Goal: Information Seeking & Learning: Learn about a topic

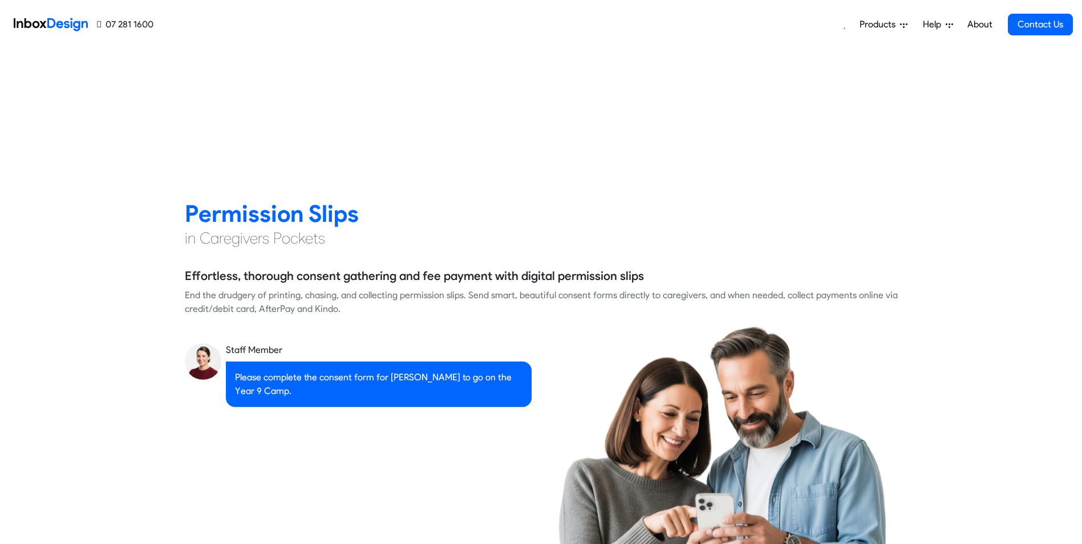
scroll to position [1541, 0]
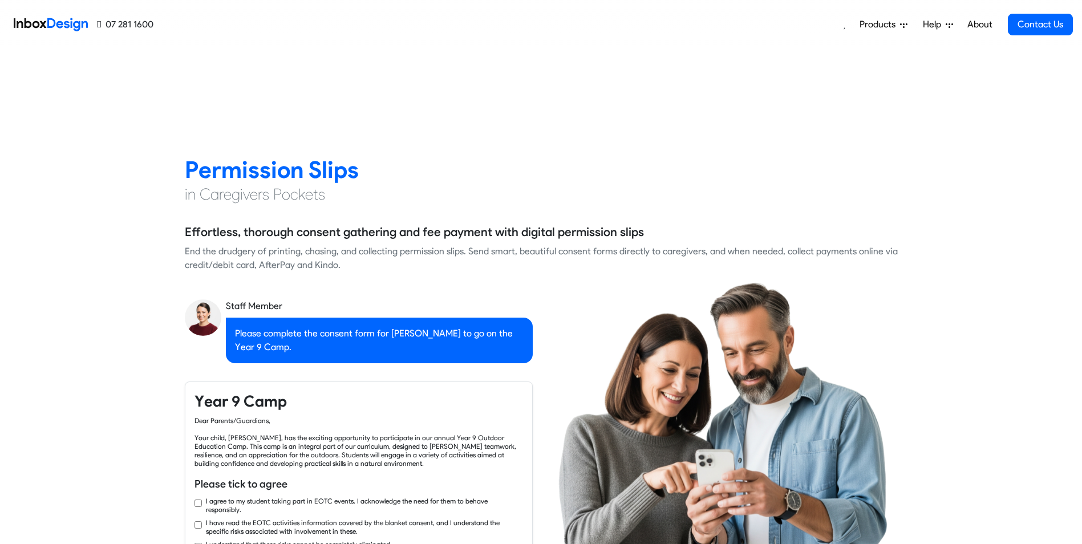
checkbox input "true"
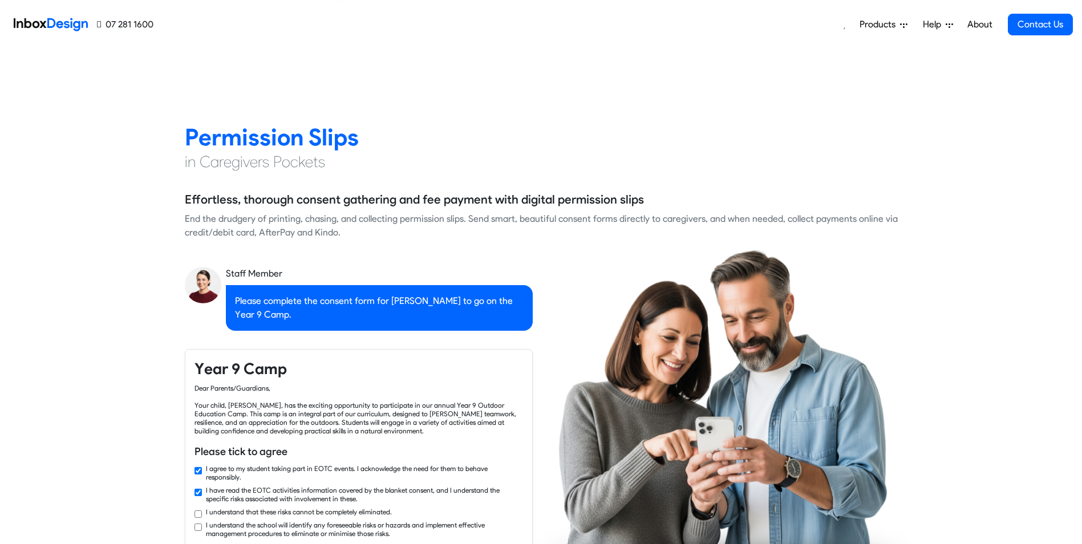
checkbox input "true"
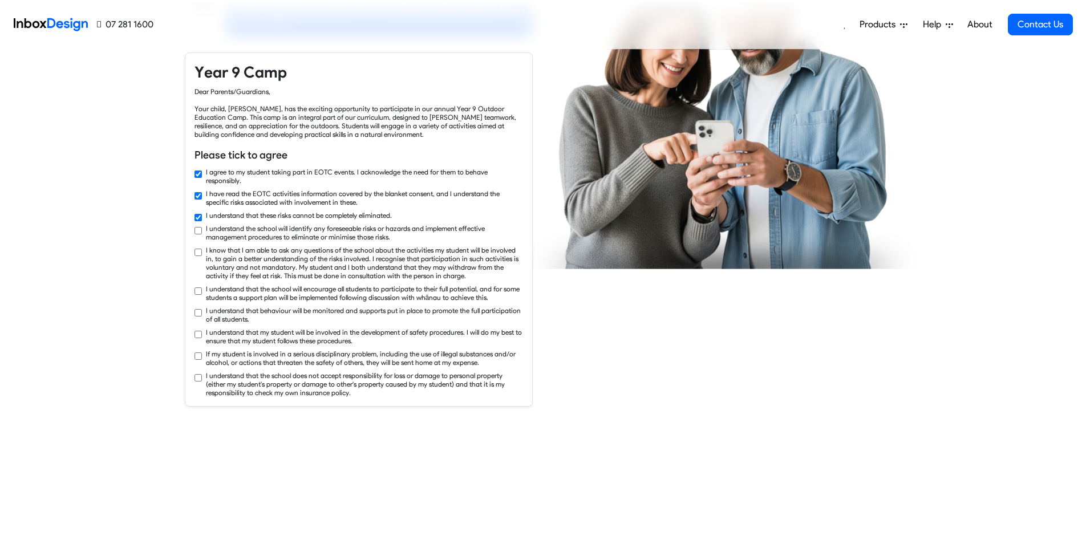
checkbox input "true"
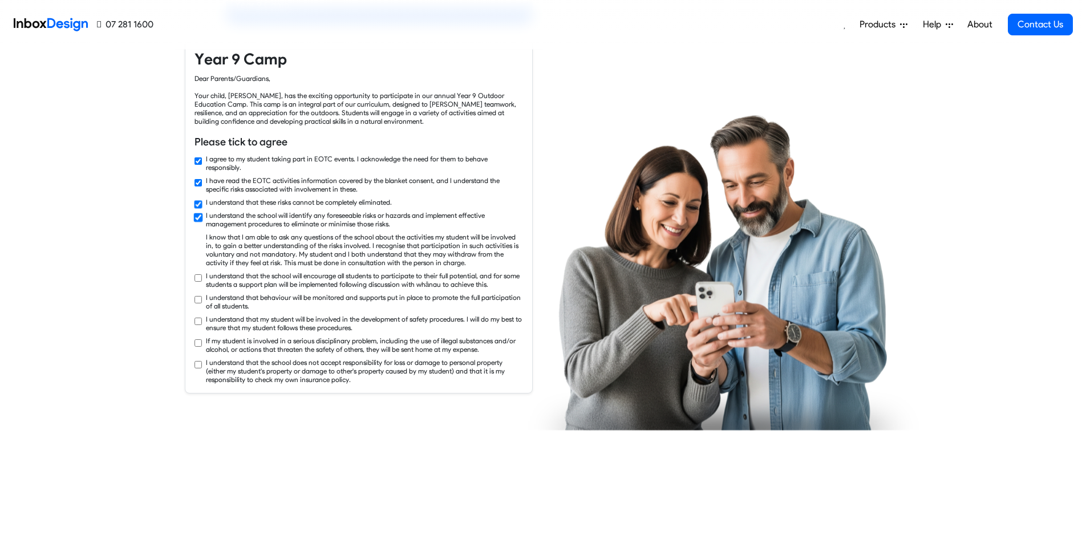
checkbox input "true"
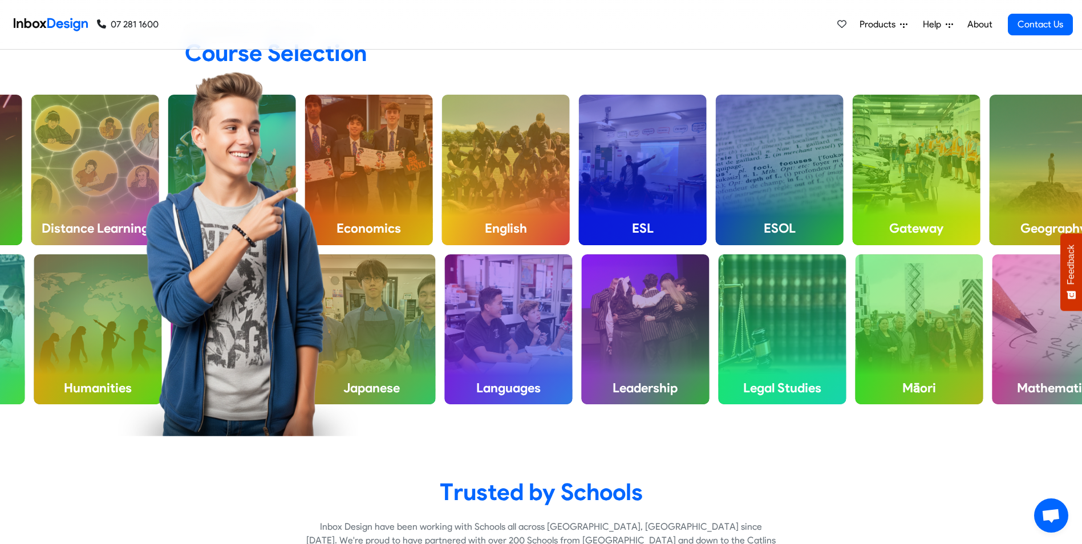
scroll to position [2967, 0]
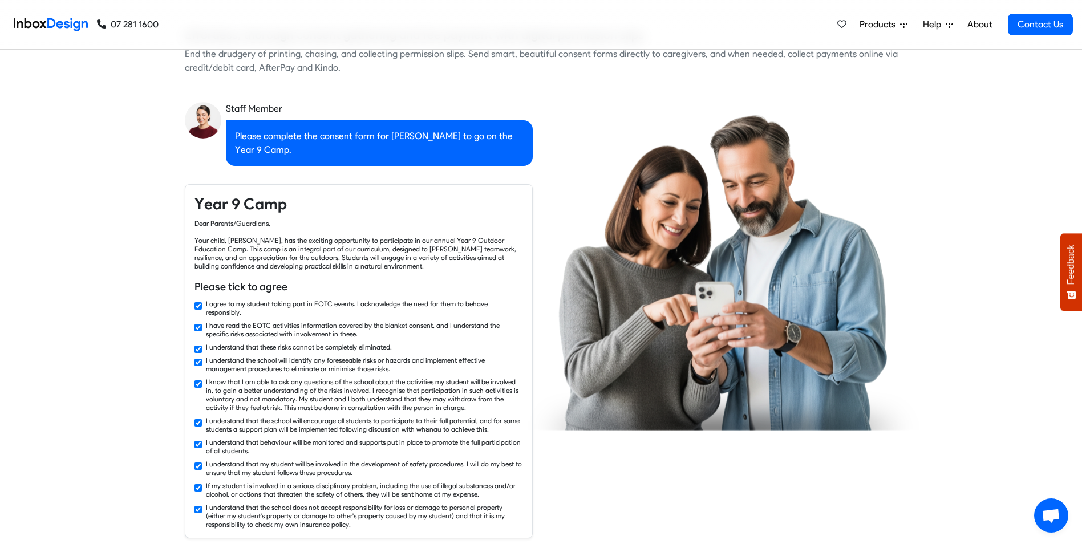
checkbox input "false"
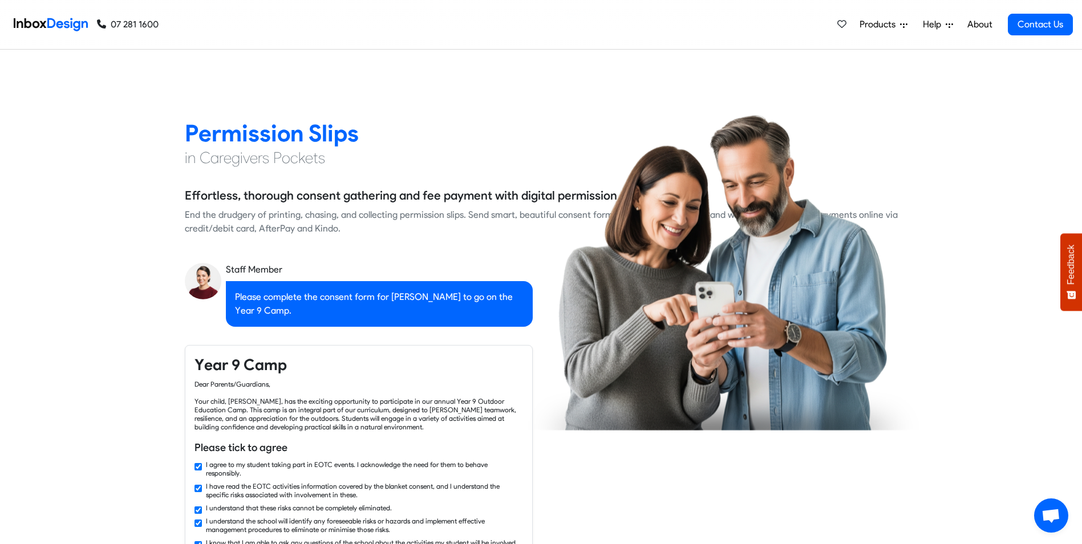
checkbox input "false"
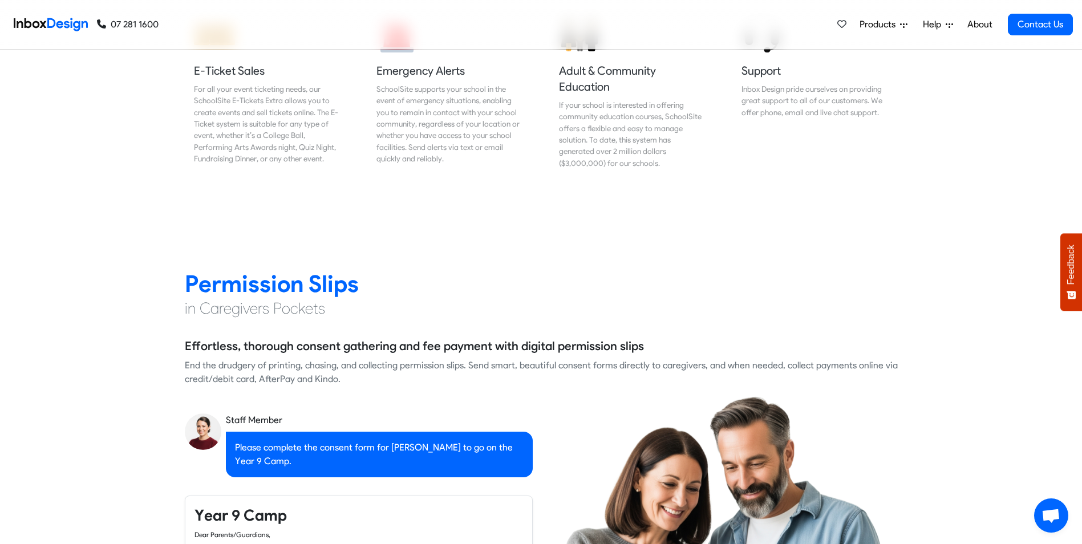
checkbox input "false"
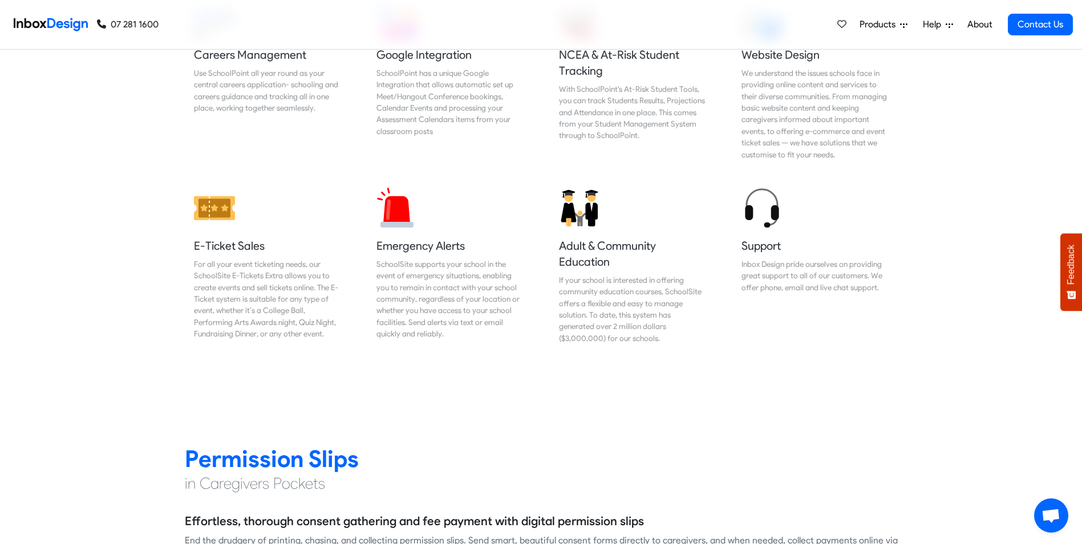
checkbox input "false"
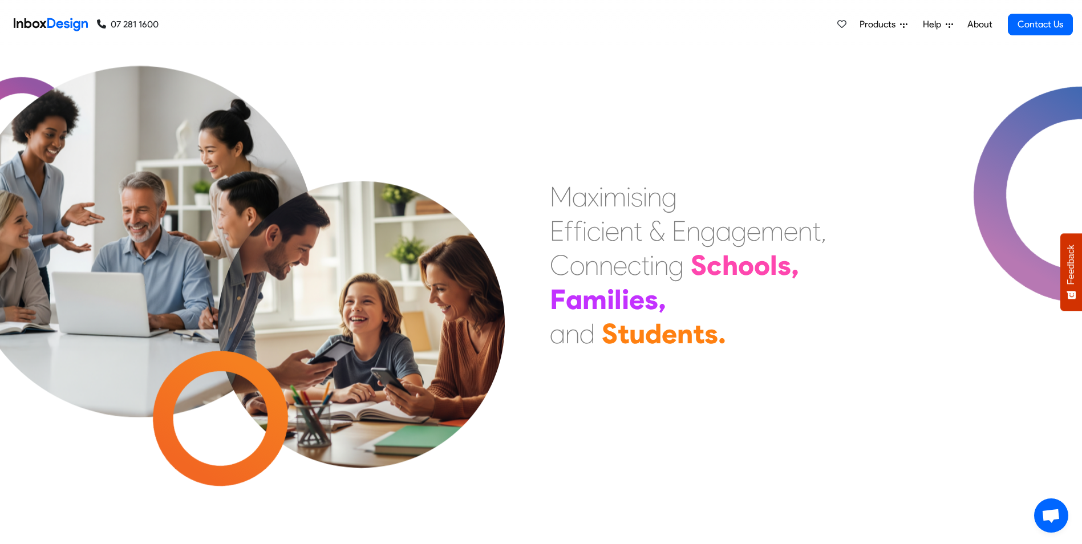
scroll to position [0, 0]
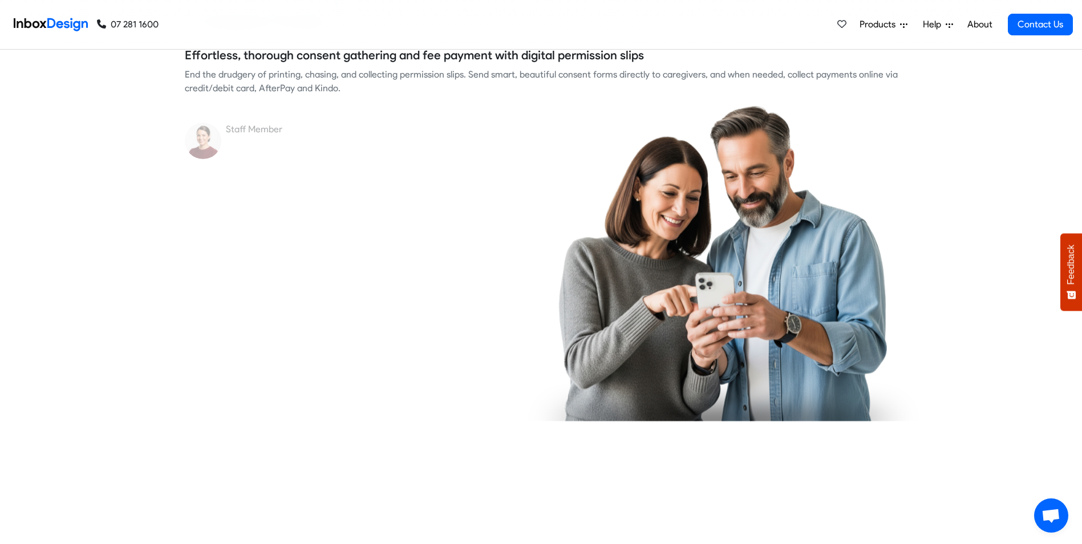
checkbox input "true"
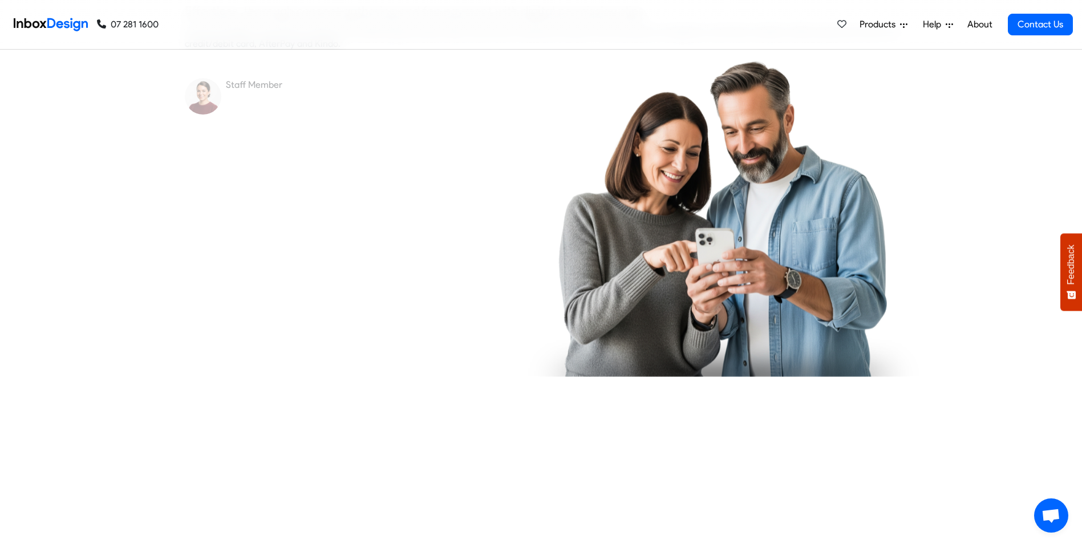
checkbox input "true"
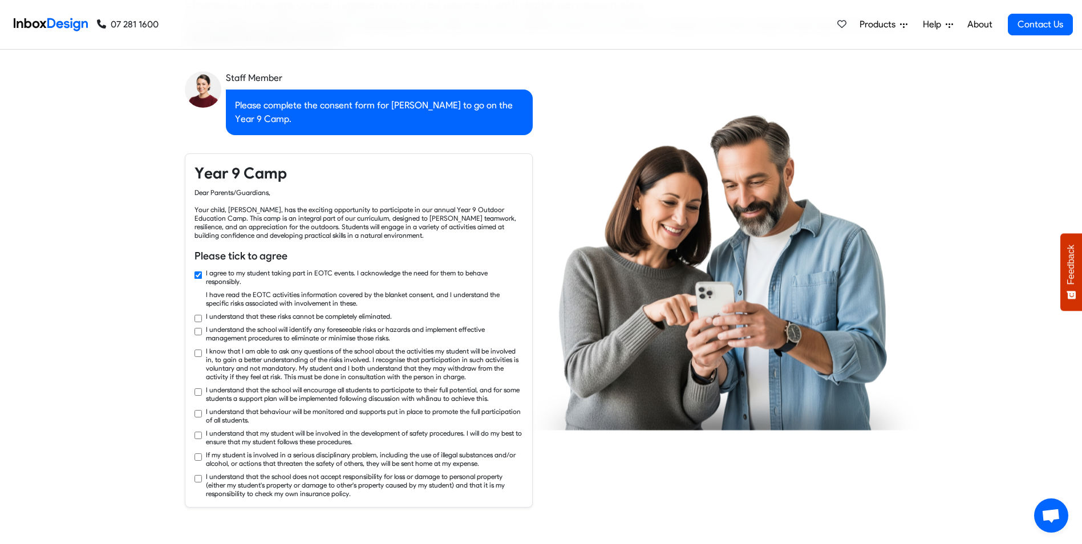
checkbox input "true"
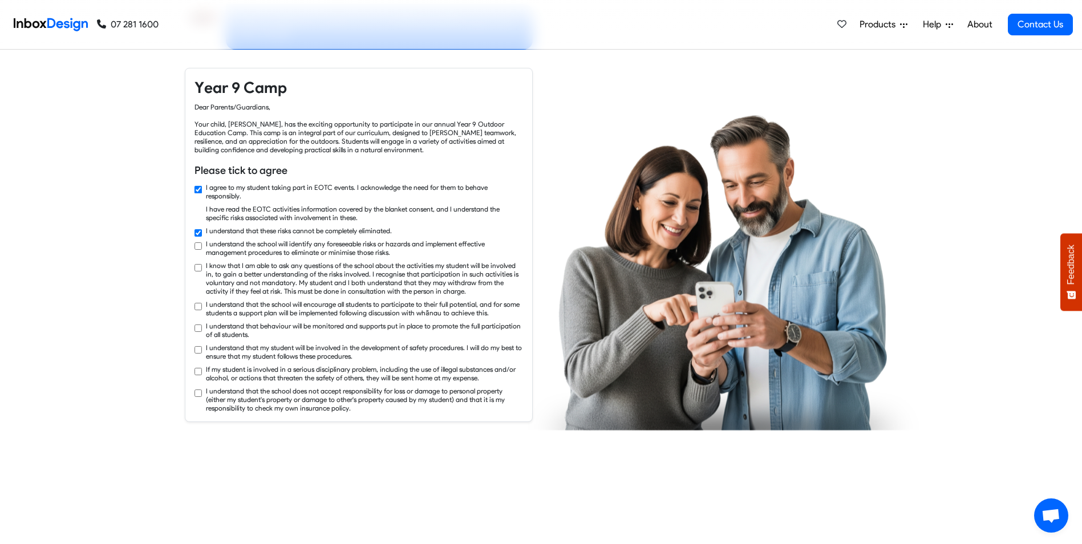
checkbox input "true"
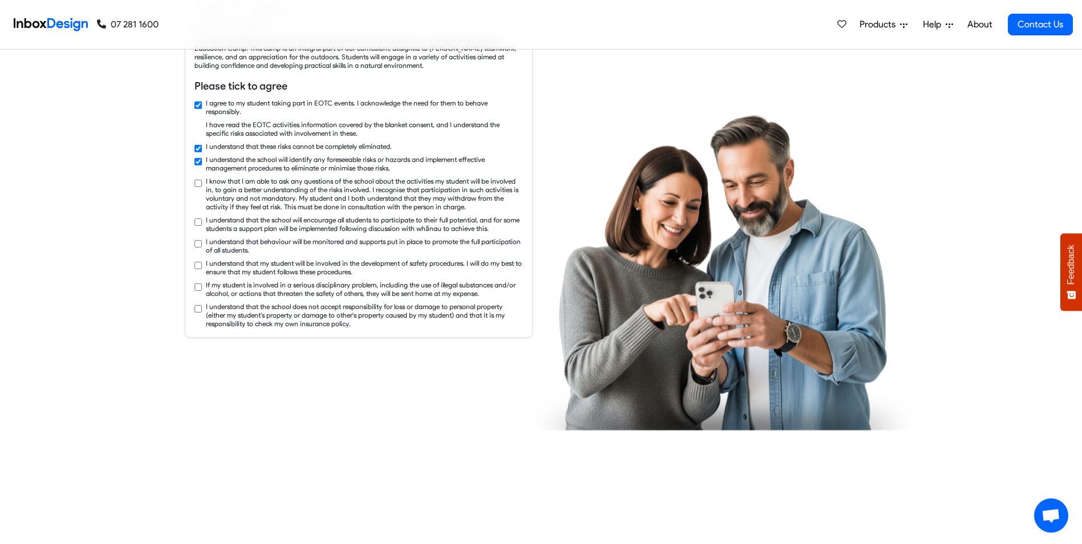
checkbox input "true"
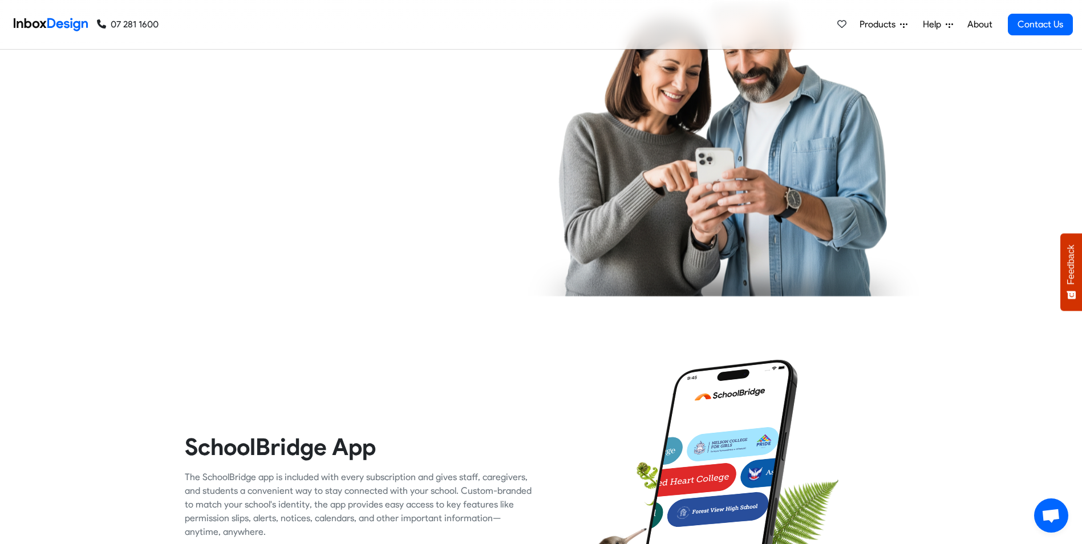
checkbox input "true"
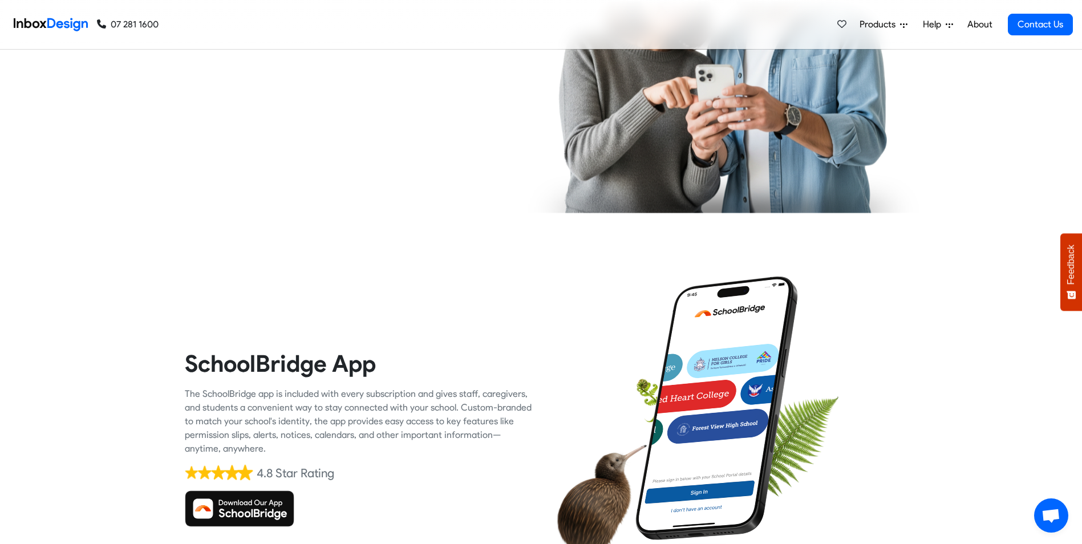
checkbox input "true"
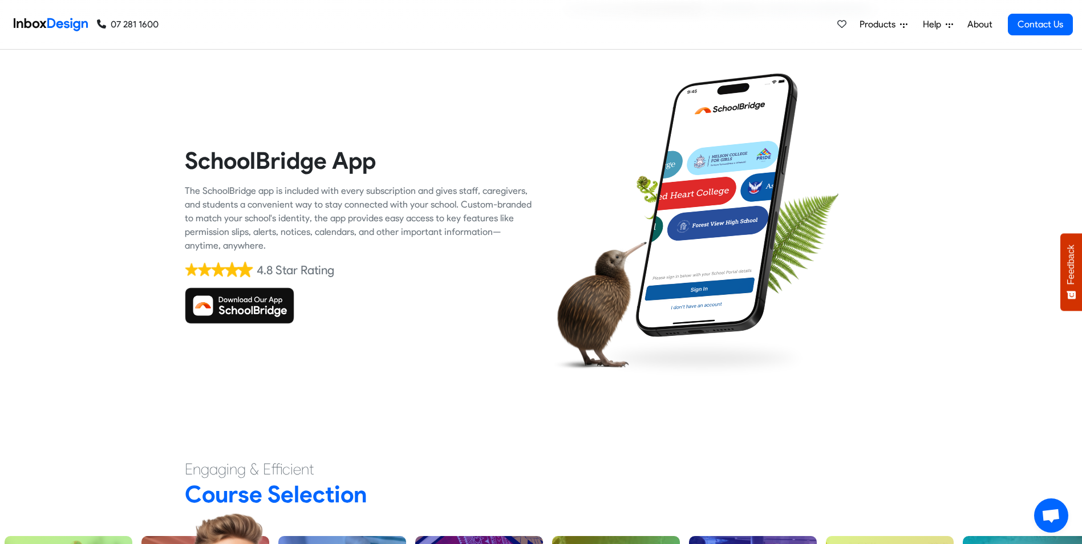
checkbox input "true"
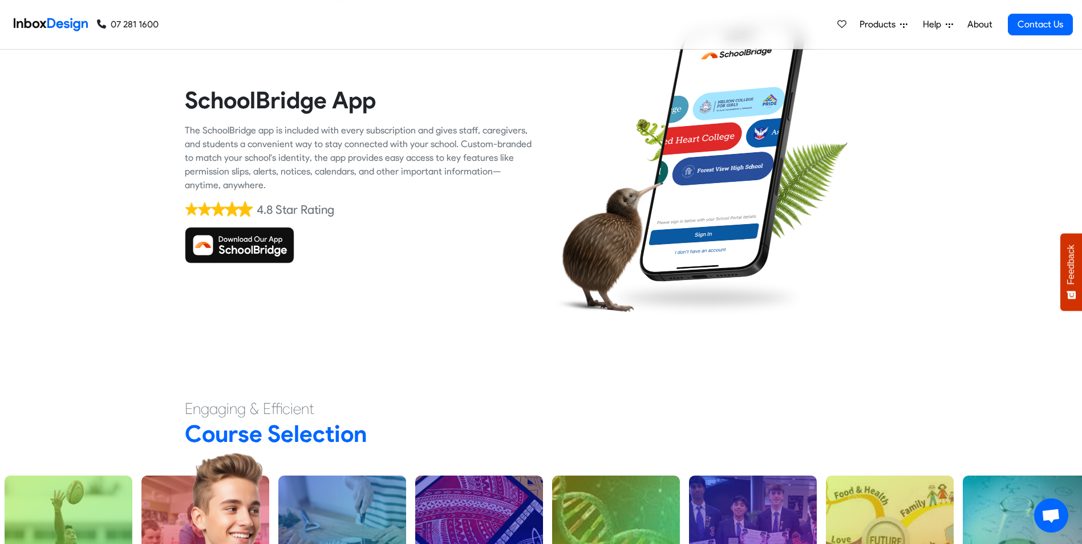
checkbox input "true"
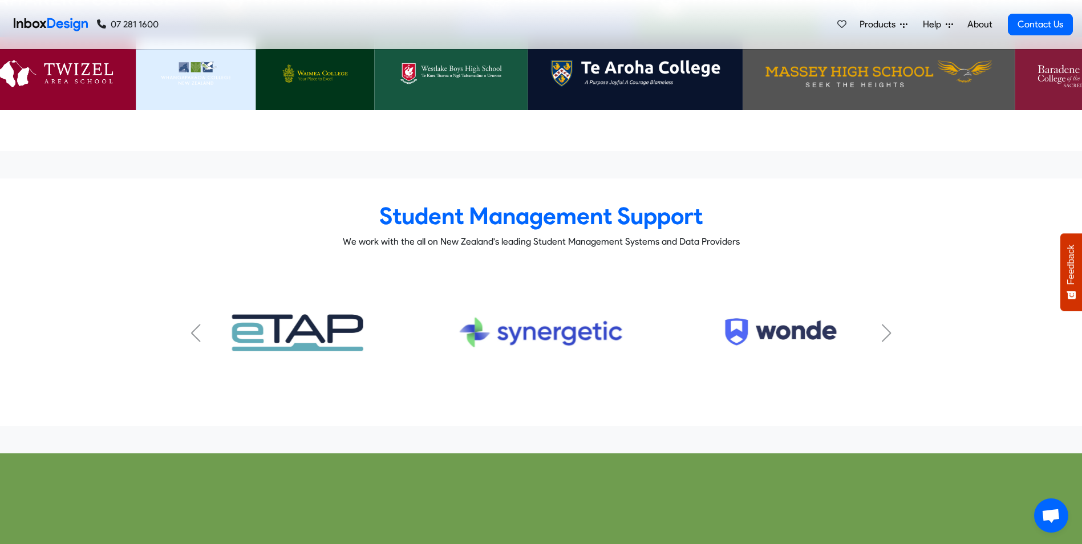
scroll to position [3766, 0]
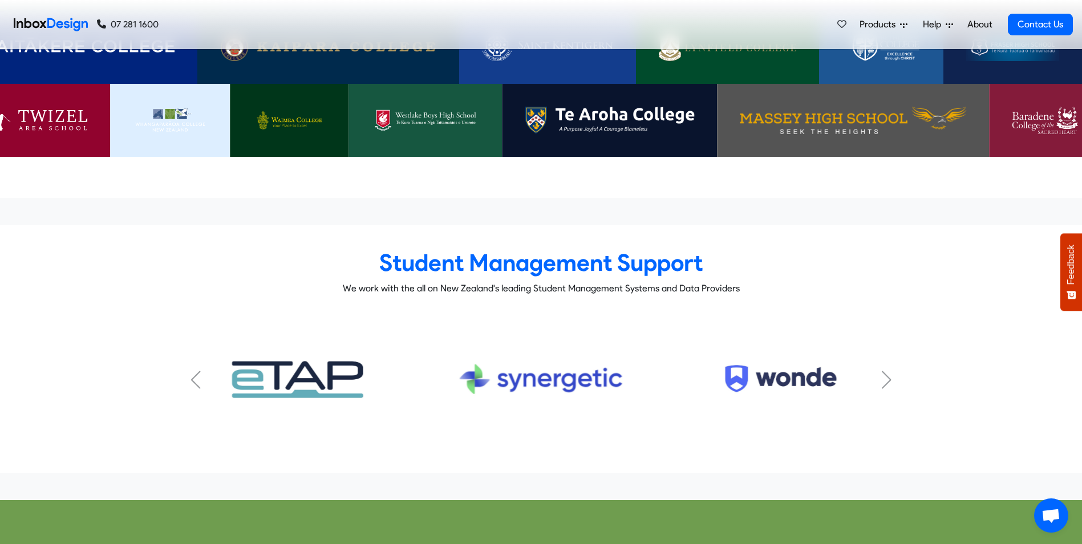
click at [880, 359] on link "Wonde Subtitle" at bounding box center [785, 379] width 227 height 77
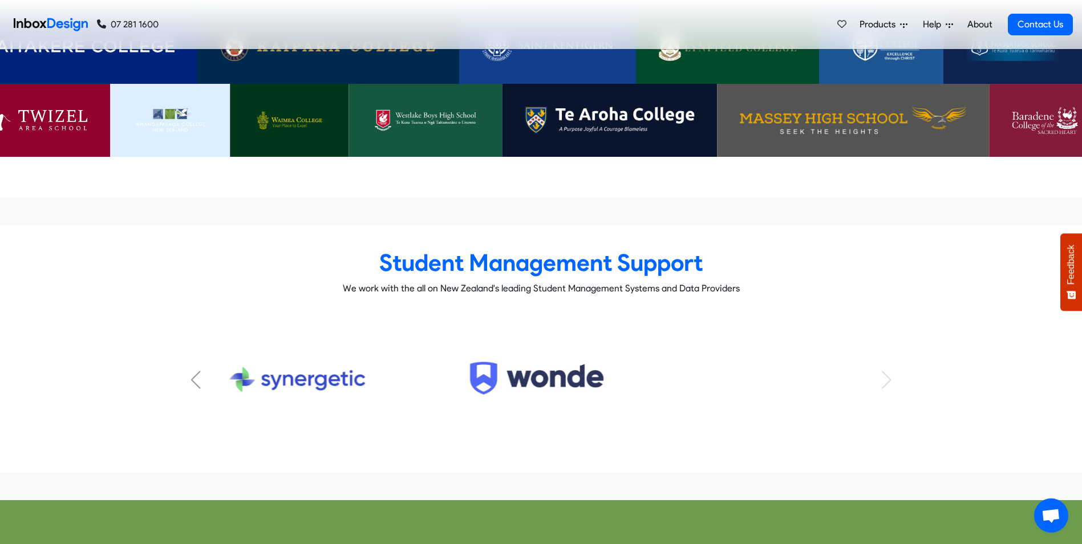
click at [888, 356] on div "KAMAR Subtitle FACTS Subtitle HERO Subtitle Musac Edge Subtitle eTap Subtitle S…" at bounding box center [541, 380] width 713 height 132
click at [204, 358] on link "Synergetic Subtitle" at bounding box center [297, 379] width 227 height 77
click at [196, 371] on div "Previous slide" at bounding box center [196, 380] width 11 height 18
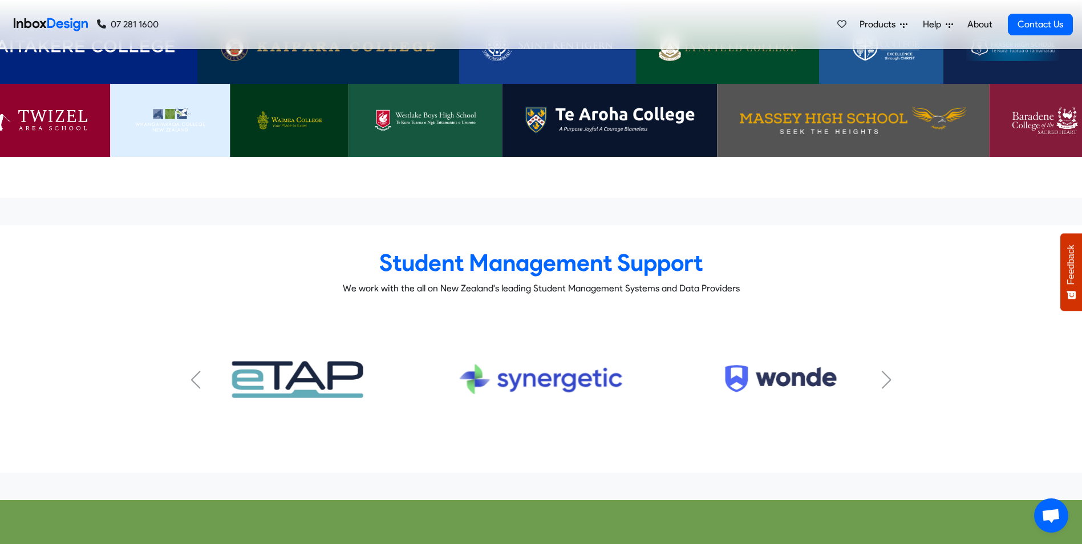
click at [195, 371] on div "Previous slide" at bounding box center [196, 380] width 11 height 18
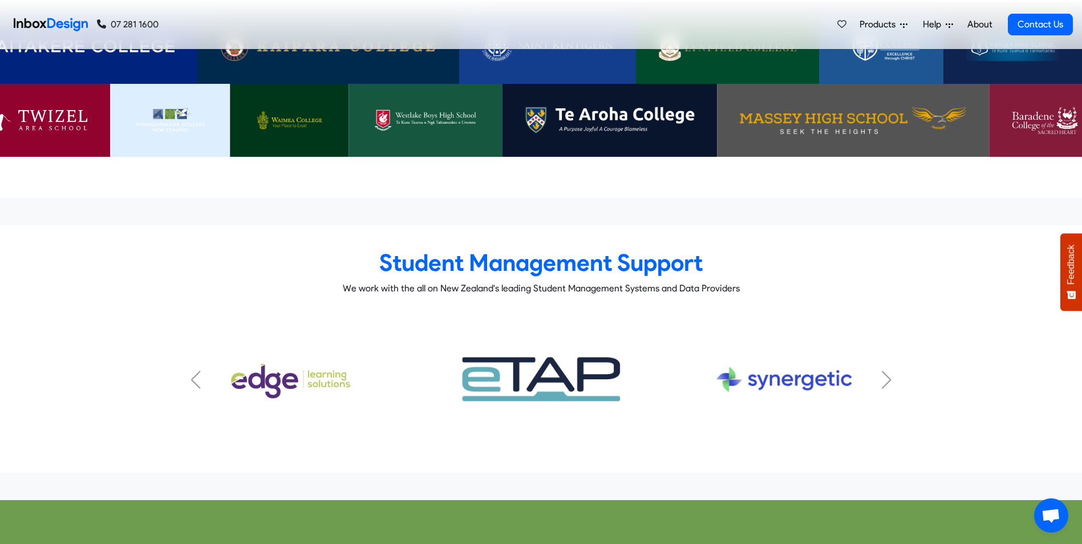
click at [195, 371] on div "Previous slide" at bounding box center [196, 380] width 11 height 18
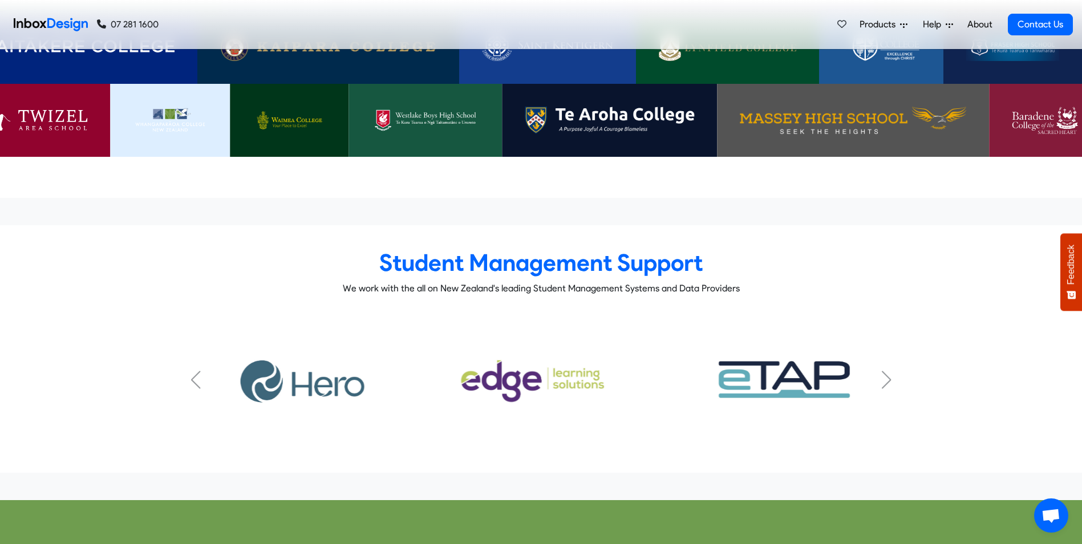
click at [195, 371] on div "Previous slide" at bounding box center [196, 380] width 11 height 18
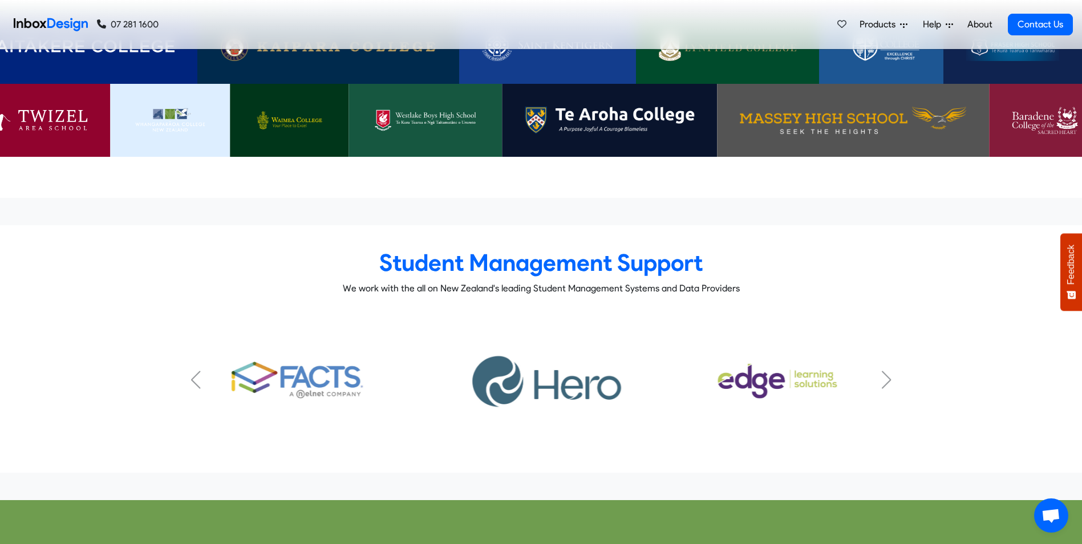
click at [195, 371] on div "Previous slide" at bounding box center [196, 380] width 11 height 18
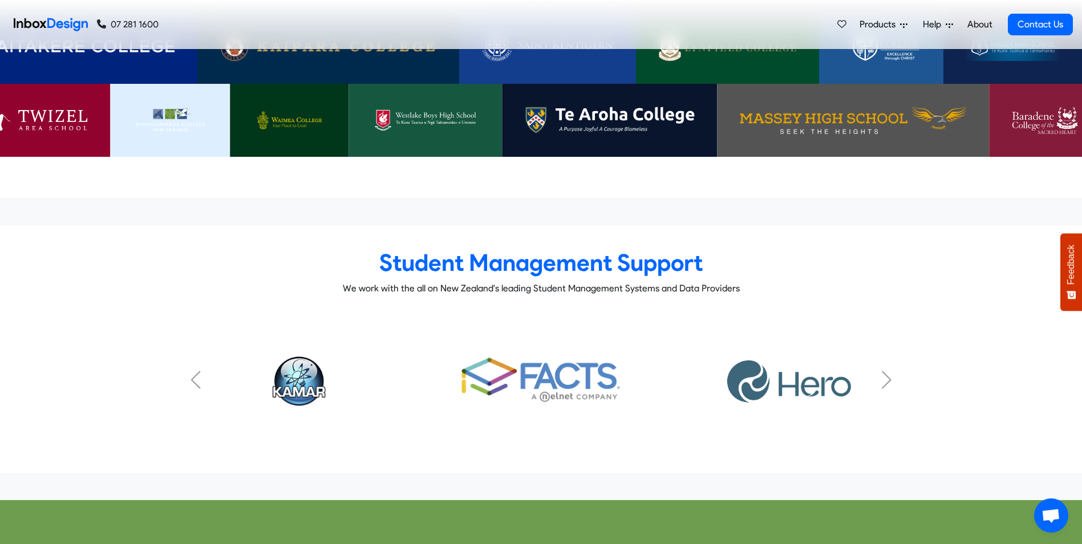
click at [195, 371] on div "Previous slide" at bounding box center [196, 380] width 11 height 18
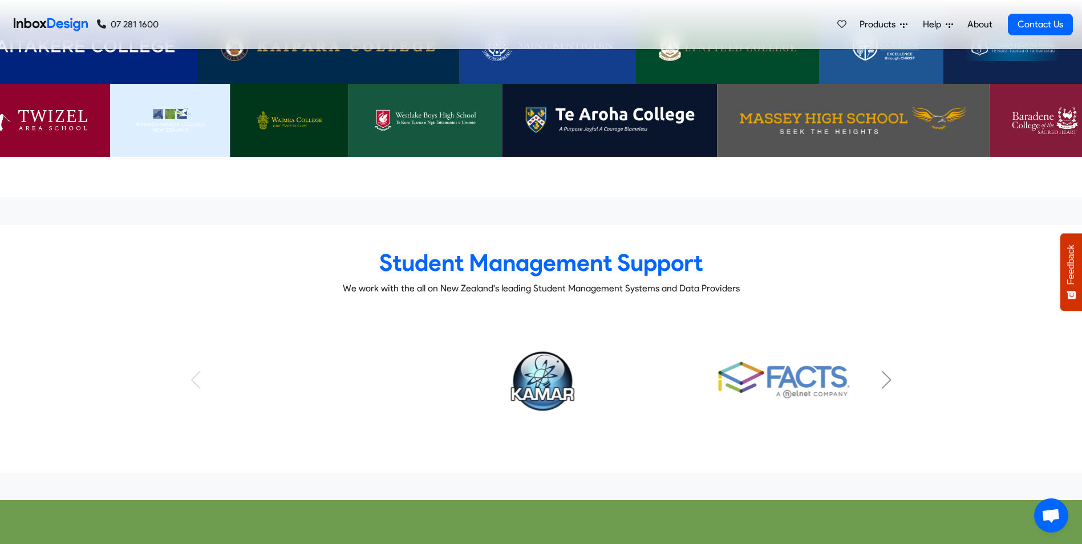
click at [888, 371] on div "Next slide" at bounding box center [886, 380] width 11 height 18
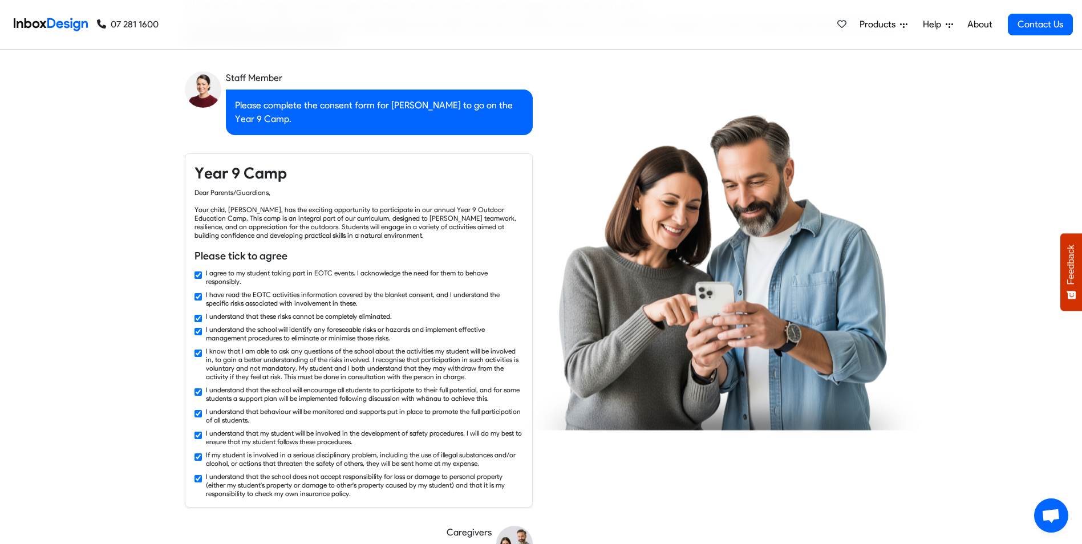
checkbox input "false"
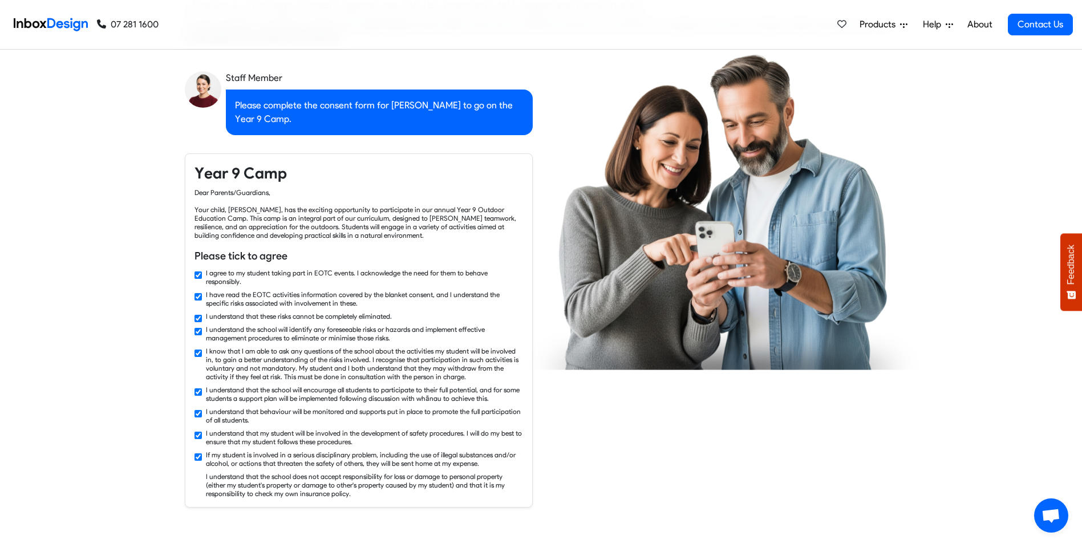
checkbox input "false"
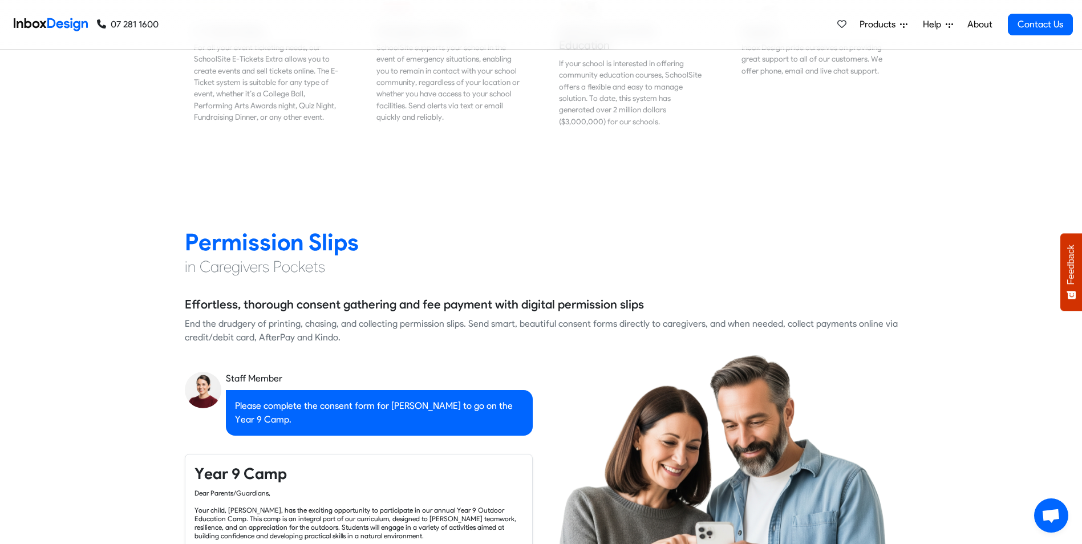
checkbox input "false"
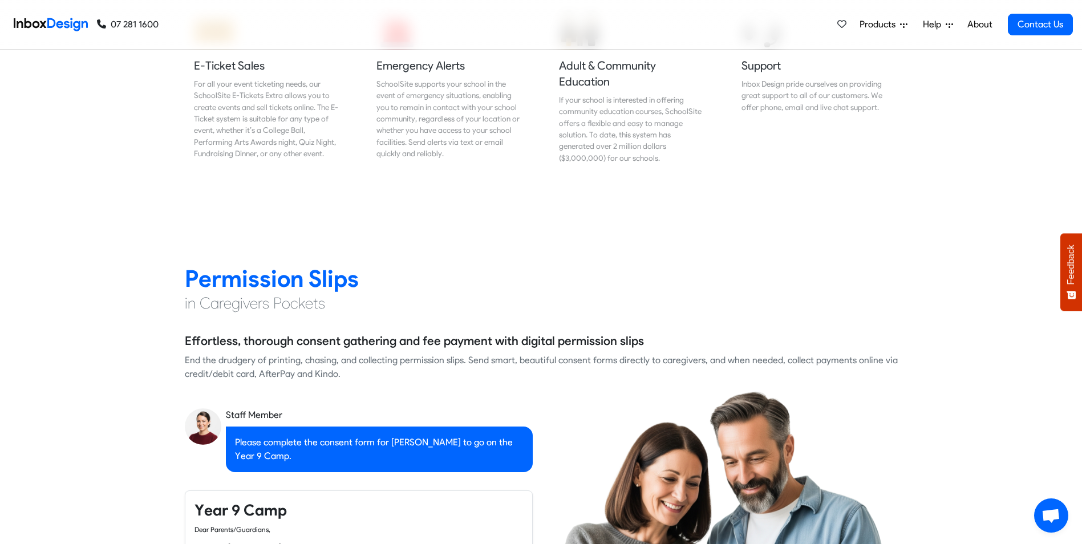
checkbox input "false"
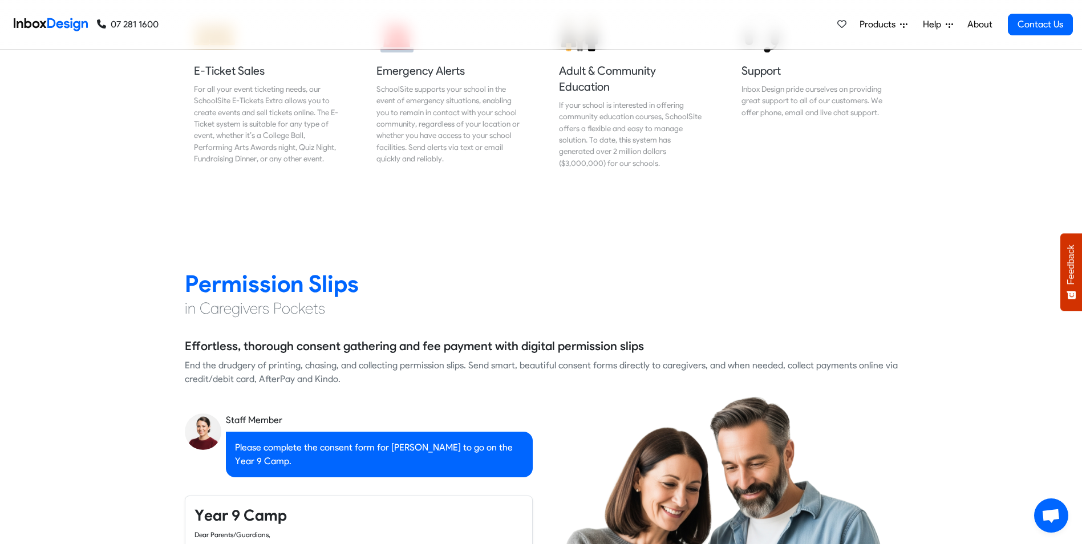
checkbox input "false"
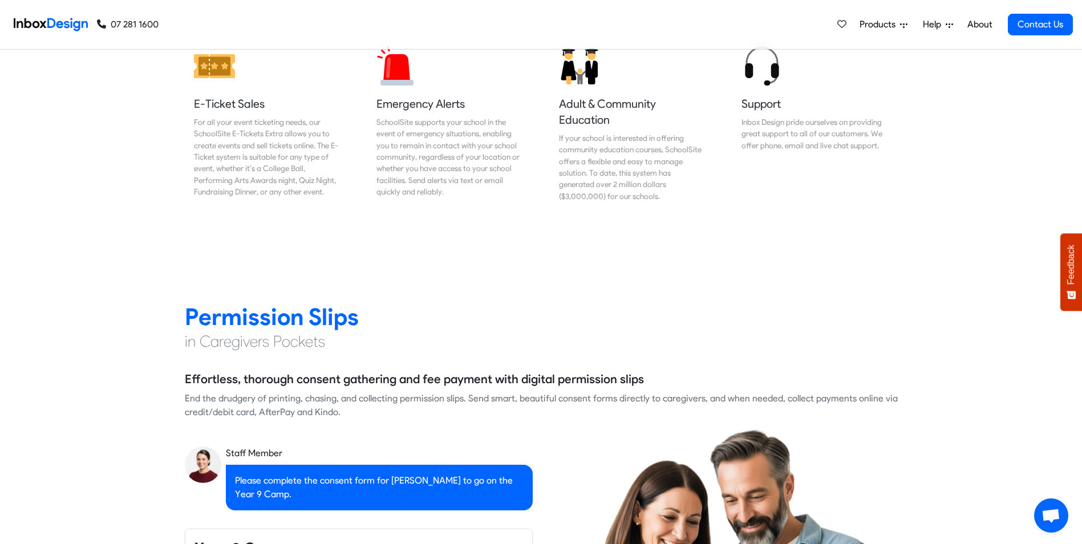
checkbox input "false"
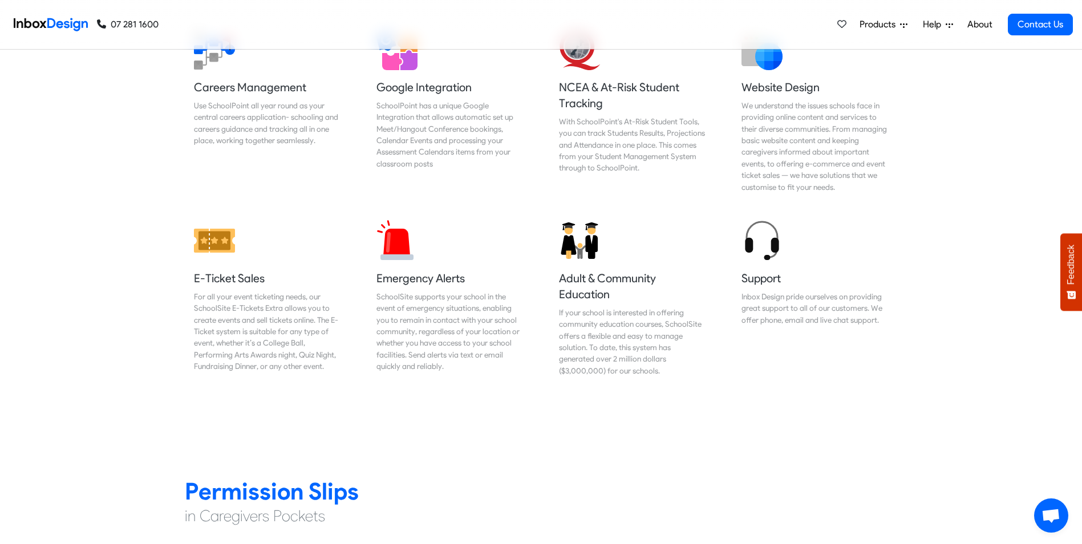
checkbox input "false"
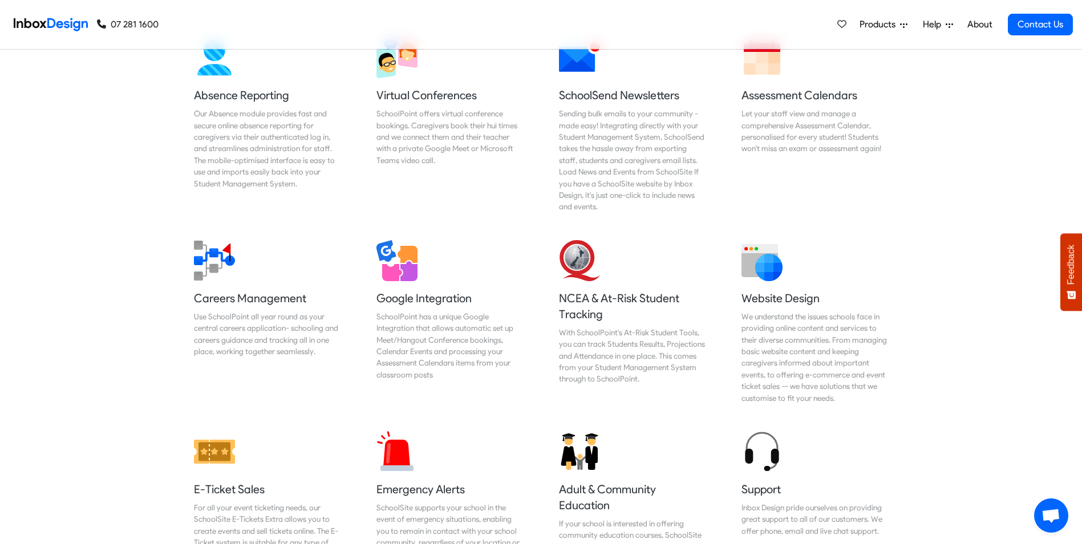
checkbox input "false"
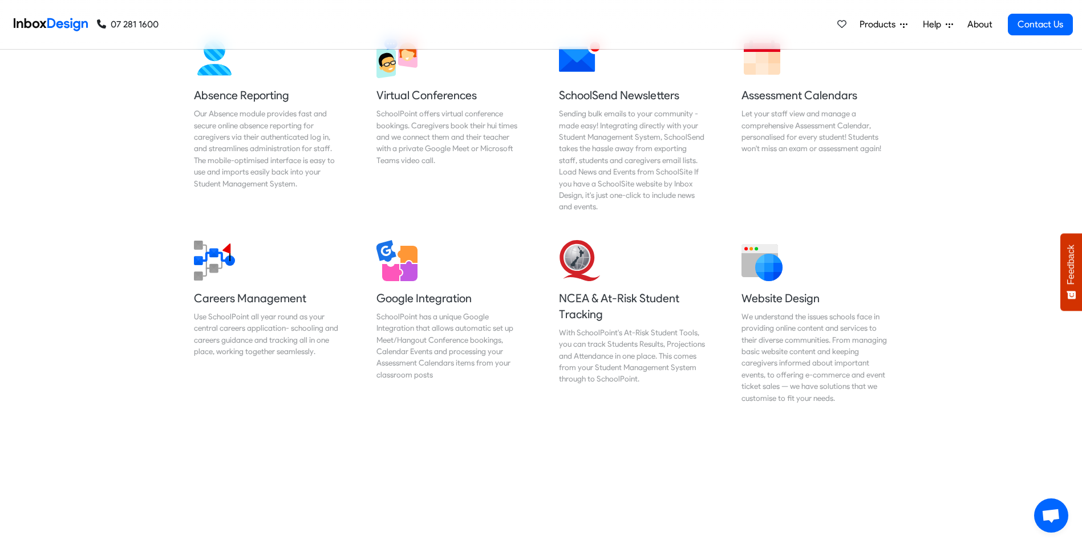
checkbox input "false"
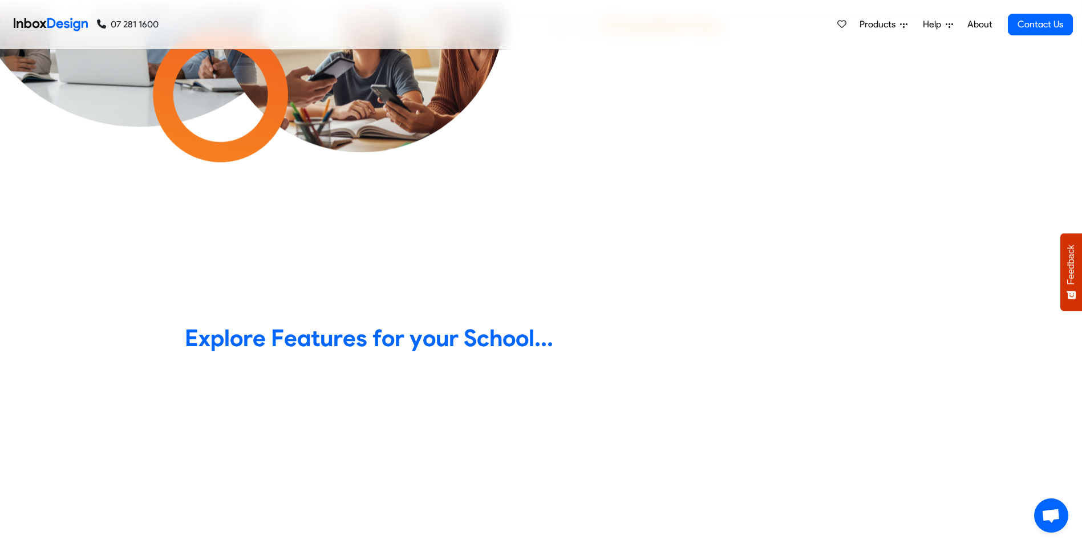
scroll to position [0, 0]
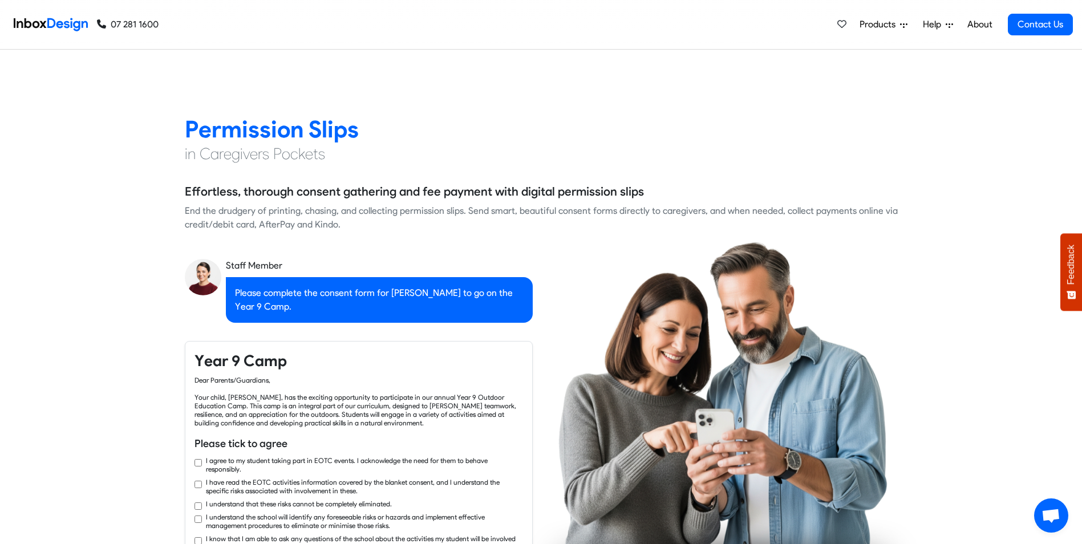
checkbox input "true"
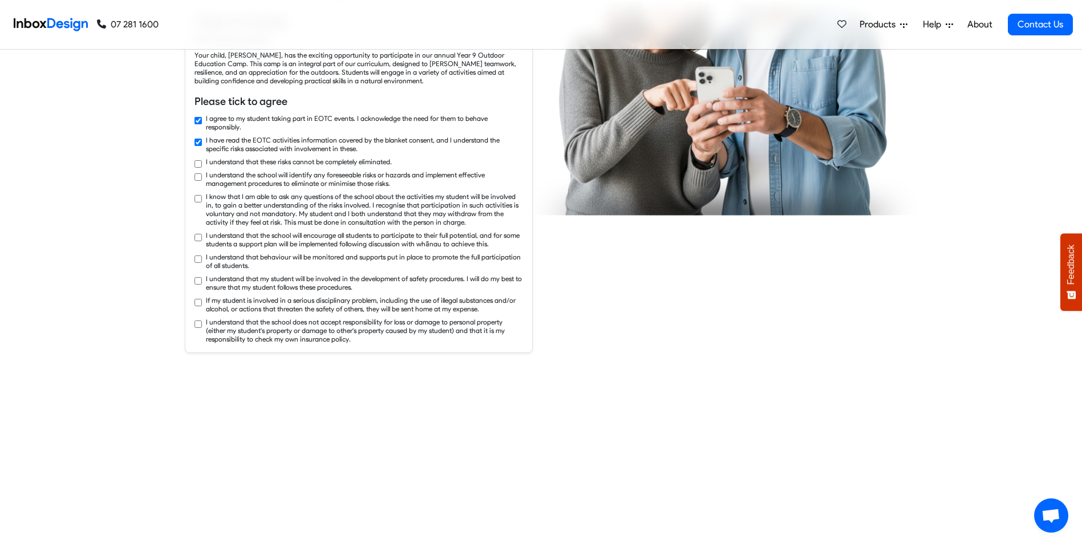
checkbox input "true"
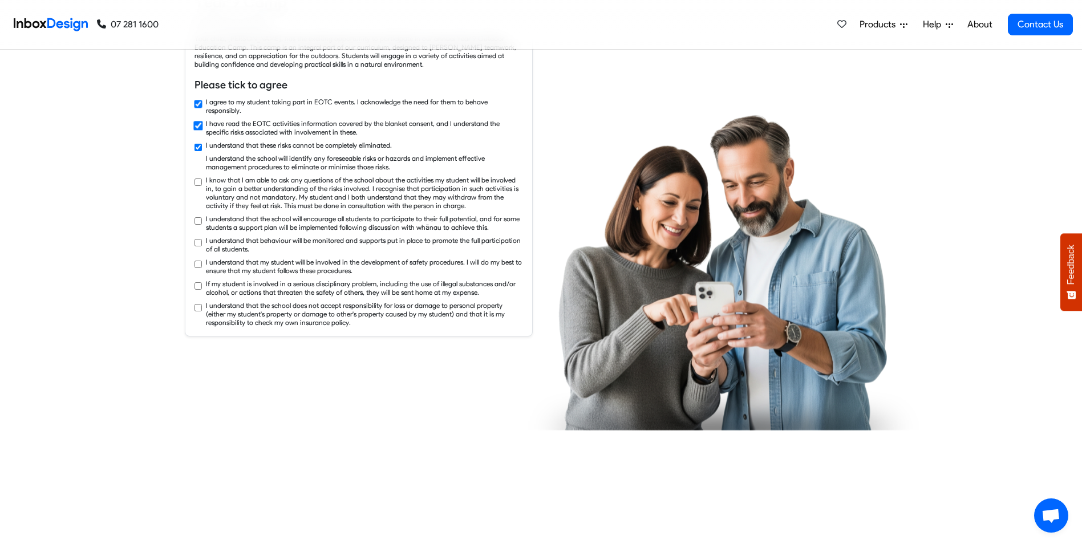
checkbox input "true"
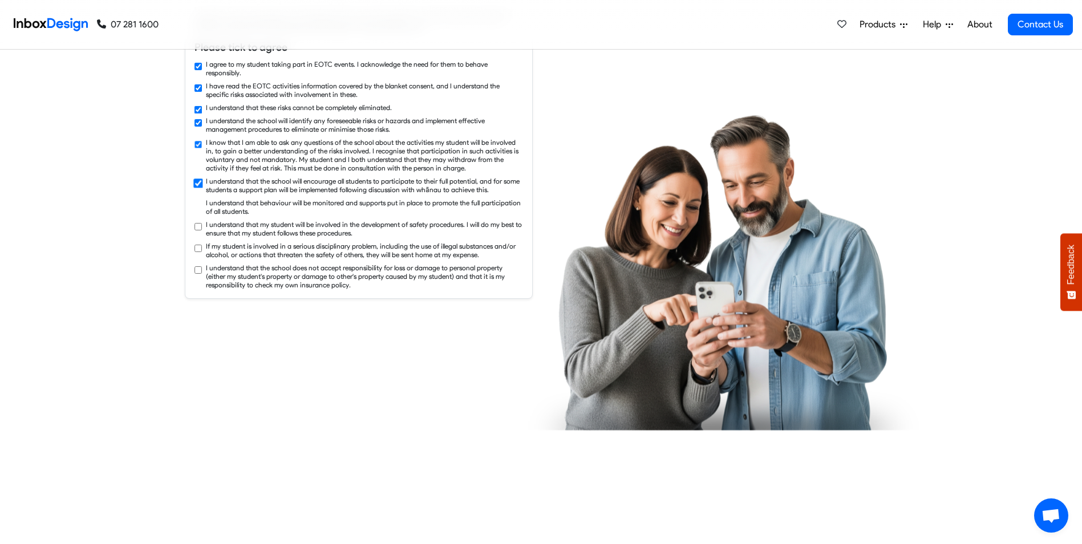
checkbox input "true"
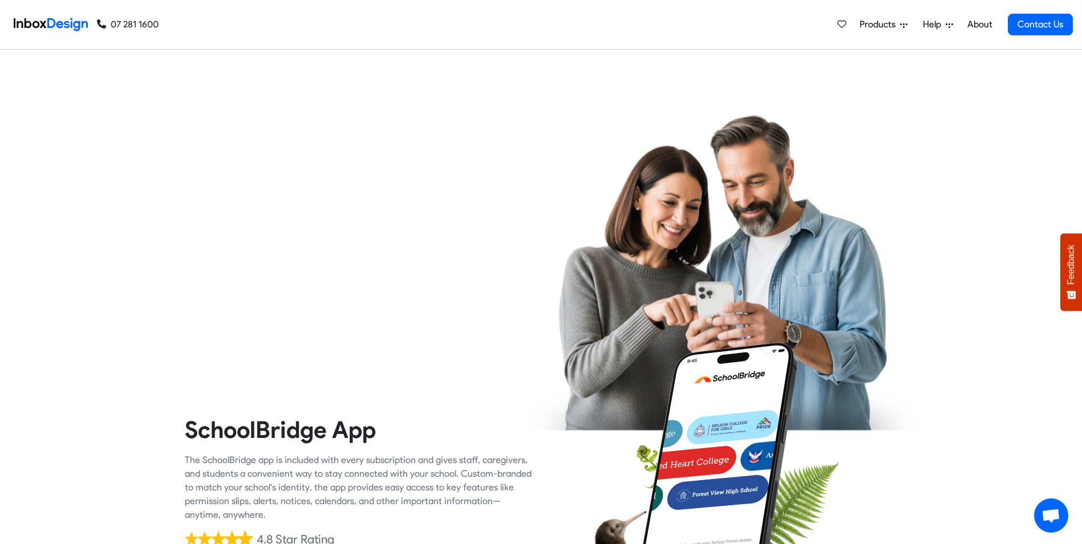
checkbox input "true"
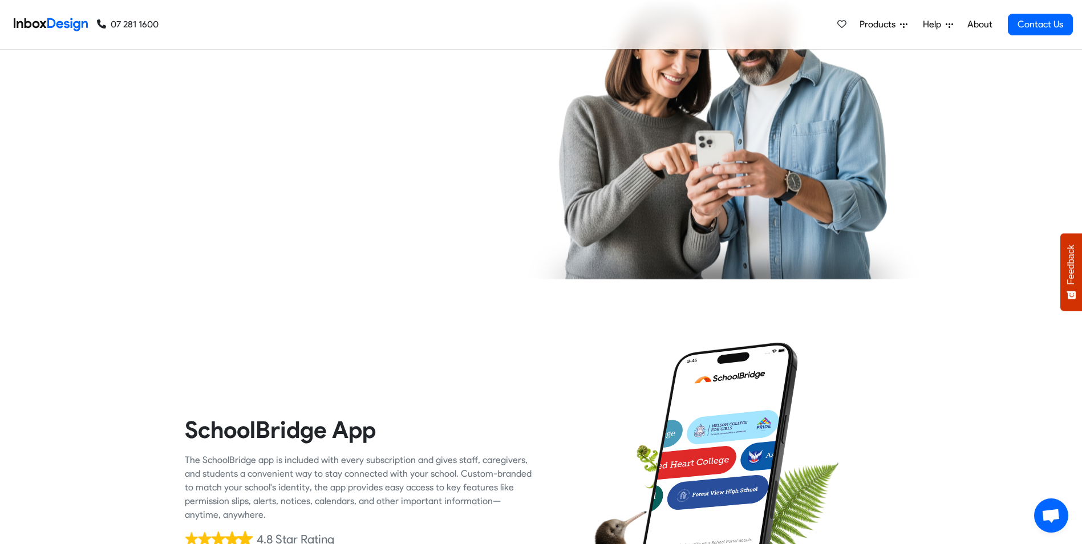
scroll to position [2397, 0]
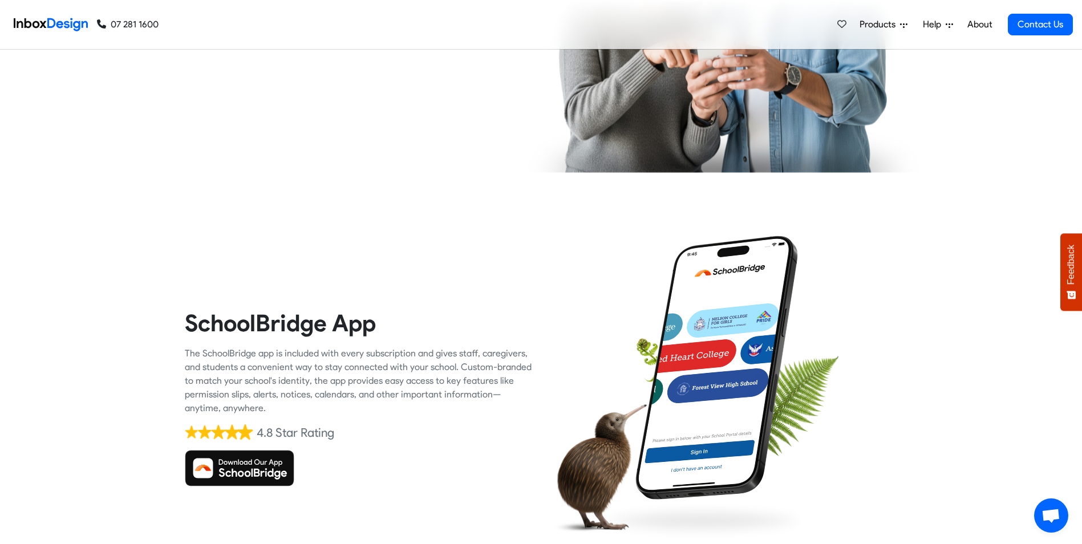
checkbox input "true"
